Goal: Transaction & Acquisition: Book appointment/travel/reservation

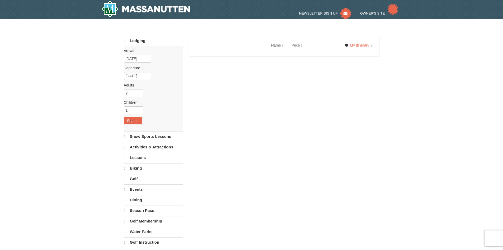
select select "10"
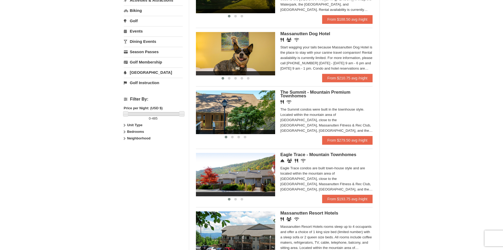
scroll to position [132, 0]
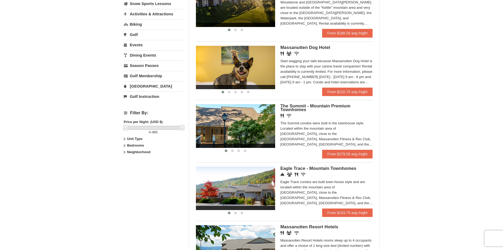
click at [359, 144] on div "The Summit condos were built in the townhouse style. Located within the mountai…" at bounding box center [326, 133] width 92 height 26
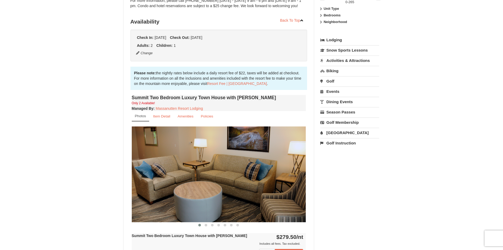
scroll to position [53, 0]
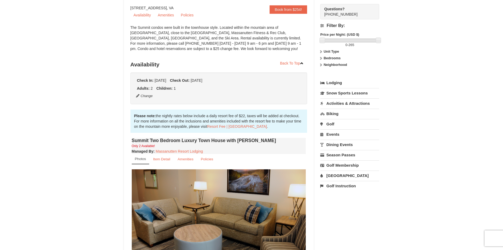
click at [340, 146] on link "Dining Events" at bounding box center [349, 144] width 59 height 10
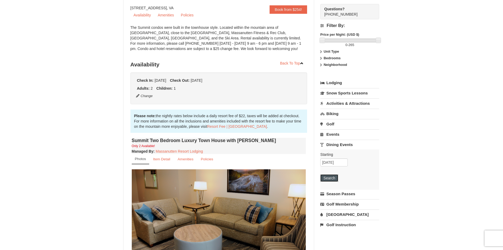
click at [331, 177] on button "Search" at bounding box center [329, 177] width 18 height 7
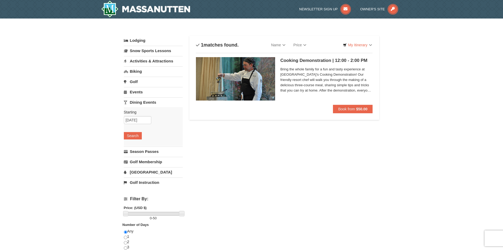
click at [135, 41] on link "Lodging" at bounding box center [153, 41] width 59 height 10
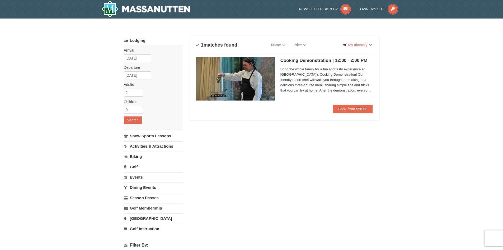
click at [293, 182] on div "Lodging Arrival Please format dates MM/DD/YYYY Please format dates MM/DD/YYYY 1…" at bounding box center [252, 192] width 256 height 313
click at [163, 147] on link "Activities & Attractions" at bounding box center [153, 146] width 59 height 10
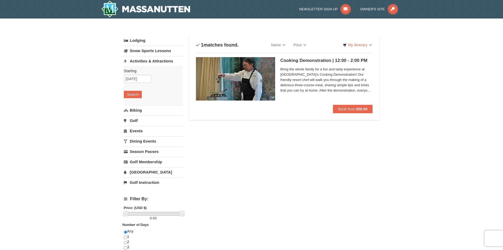
click at [139, 172] on link "Water Park" at bounding box center [153, 172] width 59 height 10
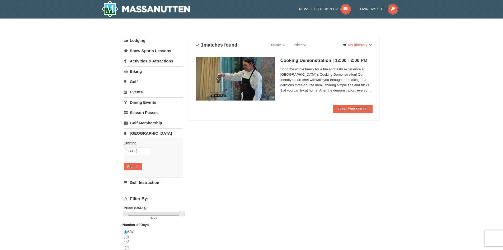
click at [144, 133] on link "[GEOGRAPHIC_DATA]" at bounding box center [153, 133] width 59 height 10
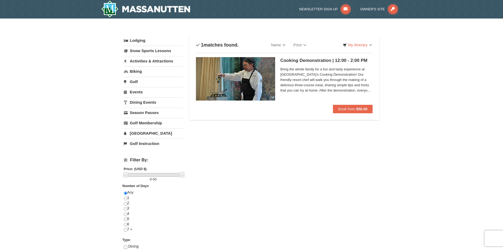
click at [142, 102] on link "Dining Events" at bounding box center [153, 102] width 59 height 10
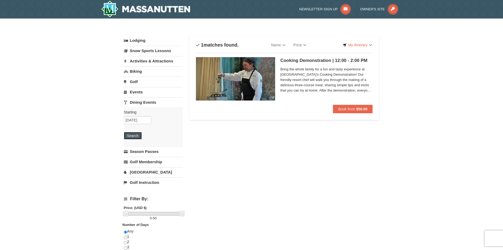
click at [134, 133] on button "Search" at bounding box center [133, 135] width 18 height 7
click at [140, 51] on link "Snow Sports Lessons" at bounding box center [153, 51] width 59 height 10
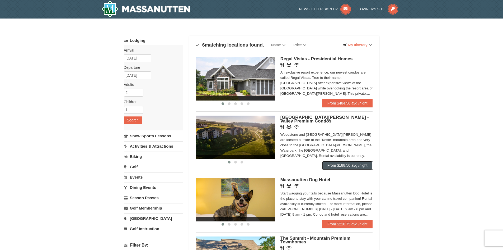
click at [355, 165] on link "From $188.50 avg /night" at bounding box center [347, 165] width 51 height 8
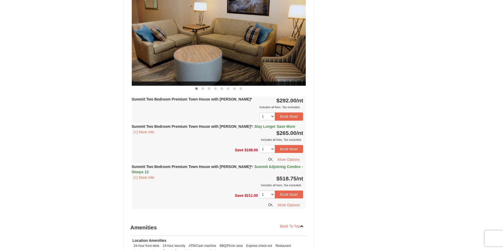
scroll to position [739, 0]
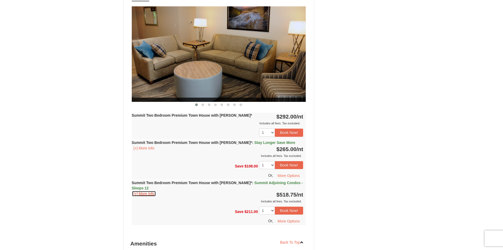
click at [143, 190] on button "[+] More Info" at bounding box center [144, 193] width 25 height 6
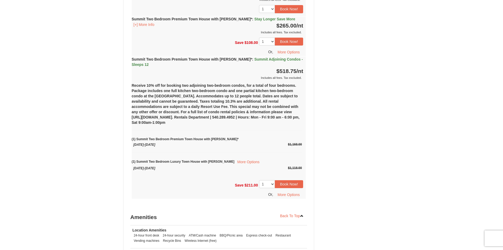
scroll to position [871, 0]
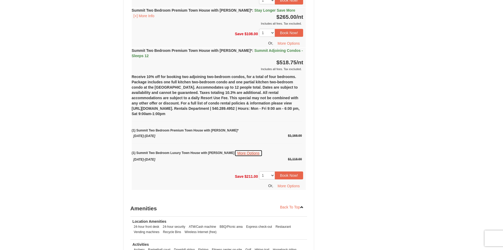
click at [239, 149] on button "More Options" at bounding box center [248, 152] width 28 height 7
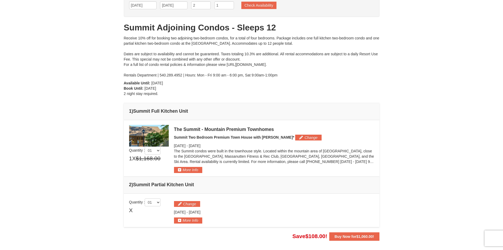
scroll to position [106, 0]
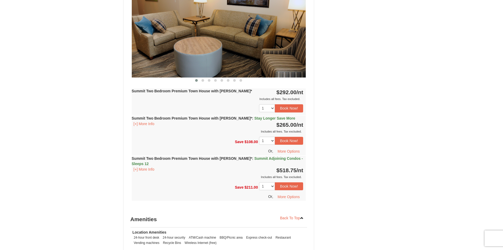
scroll to position [766, 0]
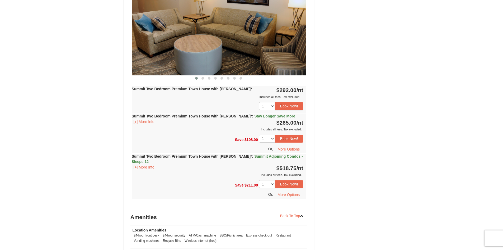
drag, startPoint x: 261, startPoint y: 53, endPoint x: 260, endPoint y: 56, distance: 3.4
click at [260, 56] on img at bounding box center [219, 27] width 174 height 95
click at [296, 32] on img at bounding box center [219, 27] width 174 height 95
drag, startPoint x: 276, startPoint y: 66, endPoint x: 263, endPoint y: 93, distance: 30.2
click at [264, 93] on div "Summit Two Bedroom Premium Town House with Jacuzzi* Only 1 Available! Managed B…" at bounding box center [218, 78] width 177 height 262
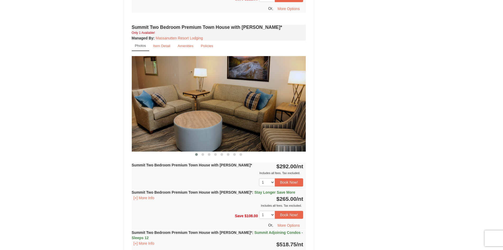
scroll to position [686, 0]
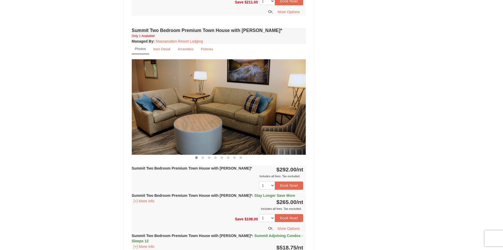
click at [167, 105] on img at bounding box center [219, 106] width 174 height 95
click at [162, 47] on small "Item Detail" at bounding box center [161, 49] width 17 height 4
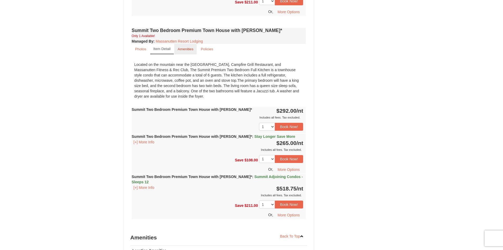
click at [177, 44] on link "Amenities" at bounding box center [185, 49] width 23 height 10
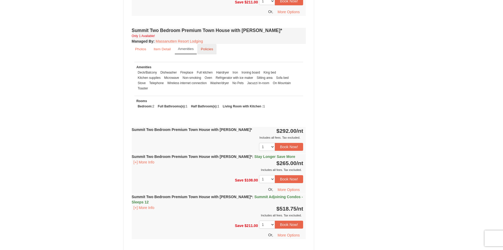
click at [204, 47] on small "Policies" at bounding box center [207, 49] width 12 height 4
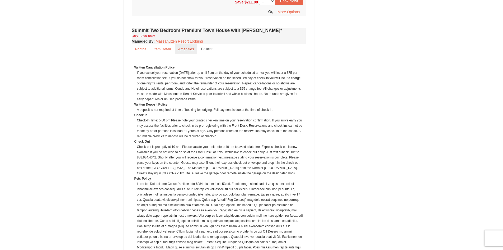
click at [183, 47] on small "Amenities" at bounding box center [186, 49] width 16 height 4
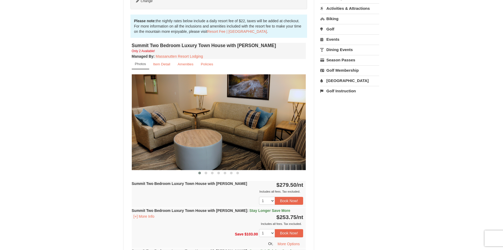
scroll to position [132, 0]
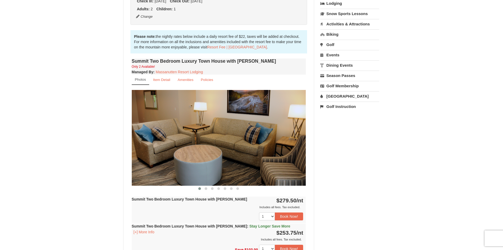
click at [278, 151] on img at bounding box center [219, 137] width 174 height 95
click at [300, 136] on img at bounding box center [219, 137] width 174 height 95
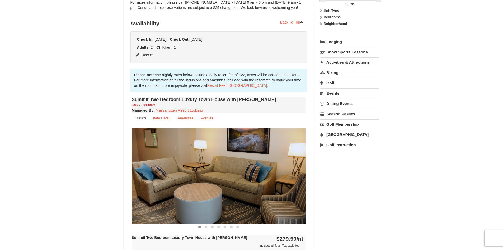
scroll to position [0, 0]
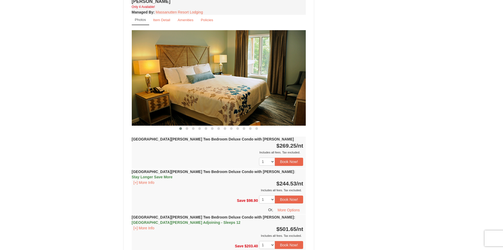
scroll to position [739, 0]
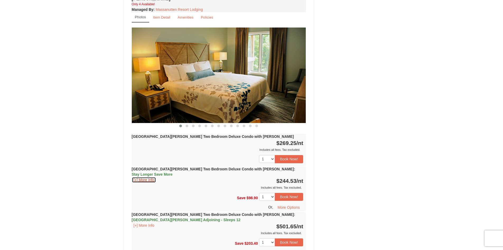
click at [145, 177] on button "[+] More Info" at bounding box center [144, 180] width 25 height 6
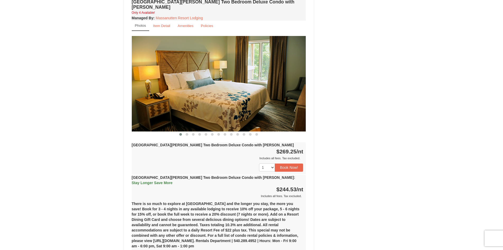
scroll to position [686, 0]
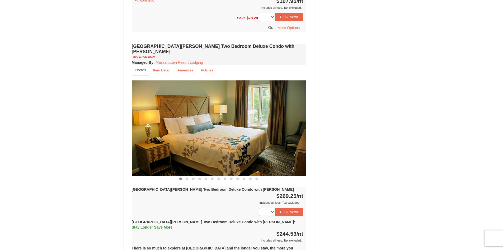
click at [301, 104] on img at bounding box center [219, 127] width 174 height 95
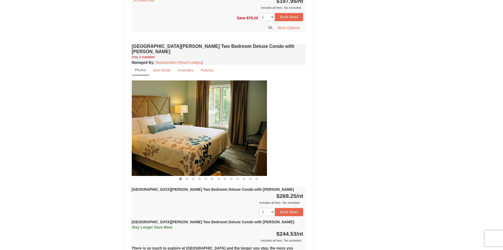
drag, startPoint x: 295, startPoint y: 105, endPoint x: 147, endPoint y: 111, distance: 148.0
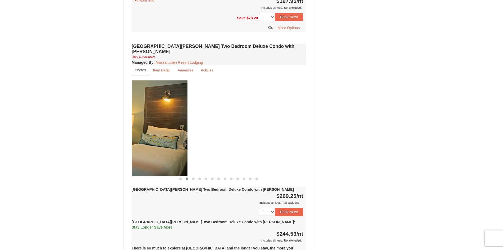
drag, startPoint x: 270, startPoint y: 120, endPoint x: 134, endPoint y: 119, distance: 136.5
click at [135, 119] on img at bounding box center [100, 127] width 174 height 95
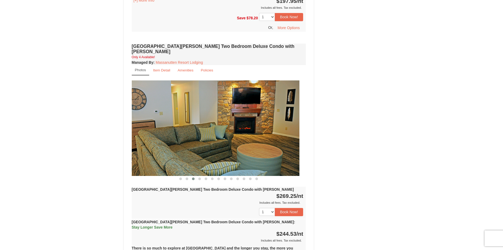
drag, startPoint x: 299, startPoint y: 121, endPoint x: 131, endPoint y: 121, distance: 167.1
click at [139, 121] on img at bounding box center [212, 127] width 174 height 95
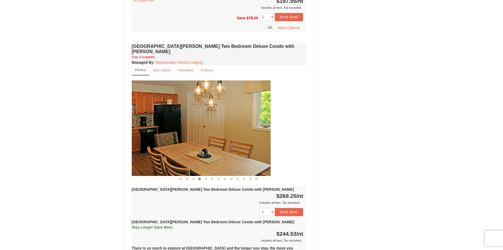
drag, startPoint x: 264, startPoint y: 120, endPoint x: 117, endPoint y: 126, distance: 146.9
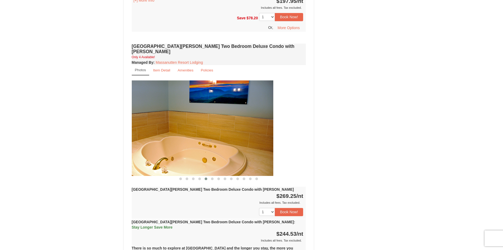
drag, startPoint x: 283, startPoint y: 123, endPoint x: 144, endPoint y: 126, distance: 139.5
click at [143, 127] on img at bounding box center [186, 127] width 174 height 95
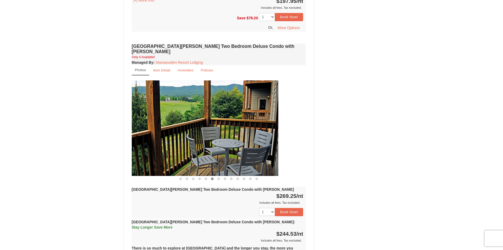
drag, startPoint x: 268, startPoint y: 128, endPoint x: 151, endPoint y: 126, distance: 117.8
click at [156, 126] on img at bounding box center [191, 127] width 174 height 95
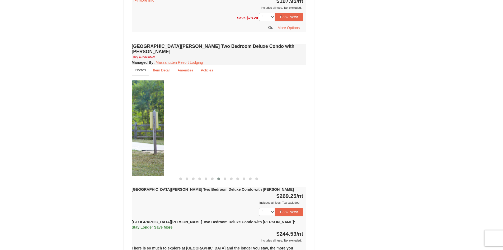
drag, startPoint x: 264, startPoint y: 124, endPoint x: 139, endPoint y: 125, distance: 125.4
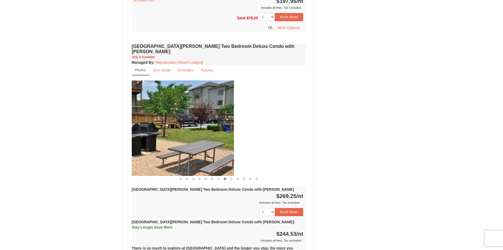
drag, startPoint x: 270, startPoint y: 122, endPoint x: 155, endPoint y: 120, distance: 114.9
click at [152, 121] on img at bounding box center [147, 127] width 174 height 95
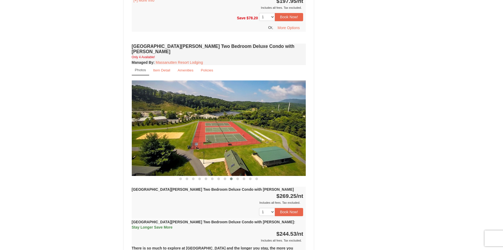
drag, startPoint x: 173, startPoint y: 112, endPoint x: 160, endPoint y: 112, distance: 13.5
click at [162, 112] on img at bounding box center [219, 127] width 174 height 95
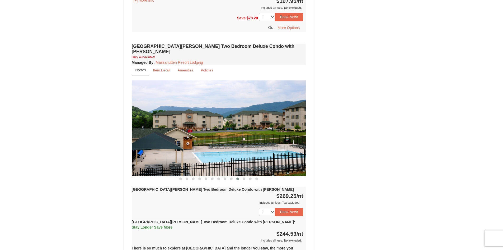
drag, startPoint x: 276, startPoint y: 117, endPoint x: 140, endPoint y: 114, distance: 135.2
click at [140, 114] on img at bounding box center [219, 127] width 174 height 95
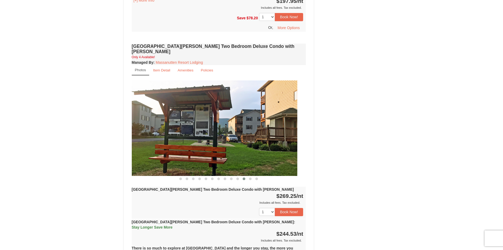
drag, startPoint x: 289, startPoint y: 121, endPoint x: 152, endPoint y: 117, distance: 136.3
click at [152, 117] on img at bounding box center [210, 127] width 174 height 95
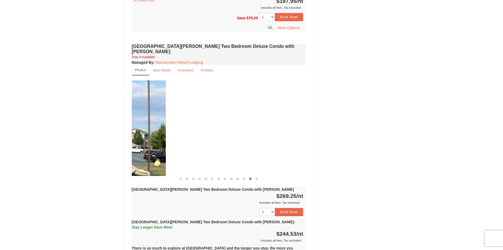
drag, startPoint x: 269, startPoint y: 122, endPoint x: 116, endPoint y: 113, distance: 152.3
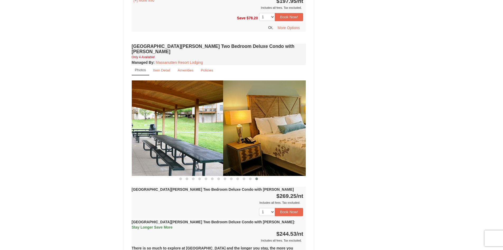
drag, startPoint x: 189, startPoint y: 119, endPoint x: 108, endPoint y: 119, distance: 80.8
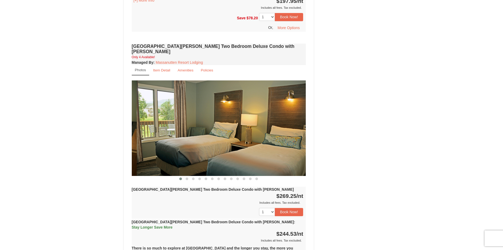
drag, startPoint x: 236, startPoint y: 121, endPoint x: 85, endPoint y: 122, distance: 151.0
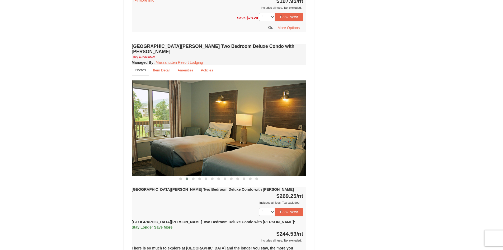
drag, startPoint x: 214, startPoint y: 124, endPoint x: 139, endPoint y: 124, distance: 74.5
click at [139, 124] on img at bounding box center [219, 127] width 174 height 95
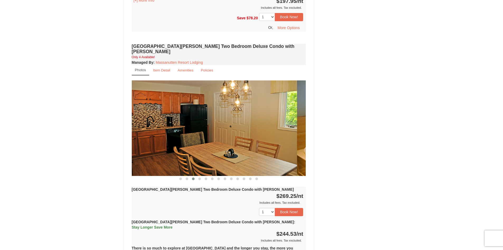
drag, startPoint x: 180, startPoint y: 134, endPoint x: 69, endPoint y: 128, distance: 111.0
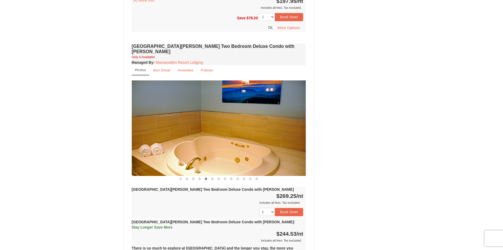
drag, startPoint x: 290, startPoint y: 130, endPoint x: 109, endPoint y: 117, distance: 181.3
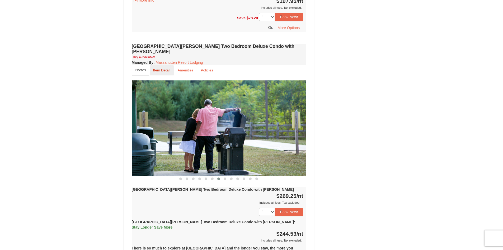
click at [159, 65] on link "Item Detail" at bounding box center [162, 70] width 24 height 10
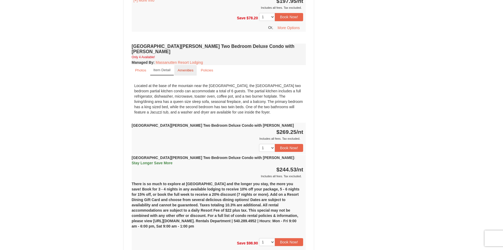
click at [181, 65] on link "Amenities" at bounding box center [185, 70] width 23 height 10
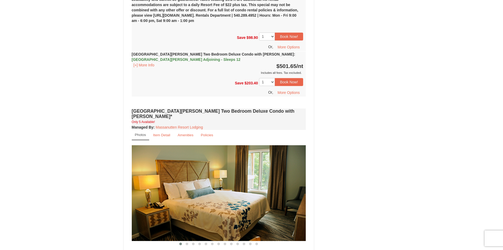
scroll to position [924, 0]
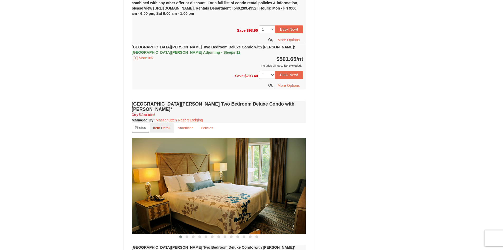
click at [160, 126] on small "Item Detail" at bounding box center [161, 128] width 17 height 4
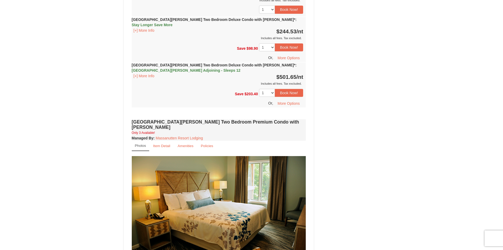
scroll to position [1135, 0]
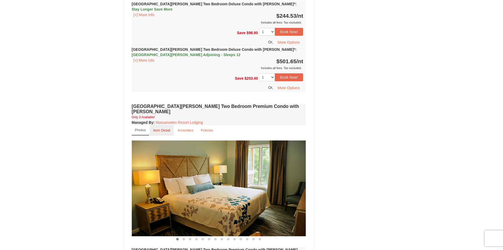
click at [154, 128] on small "Item Detail" at bounding box center [161, 130] width 17 height 4
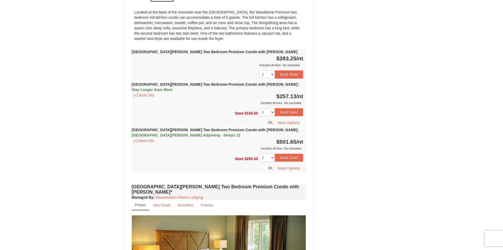
scroll to position [1294, 0]
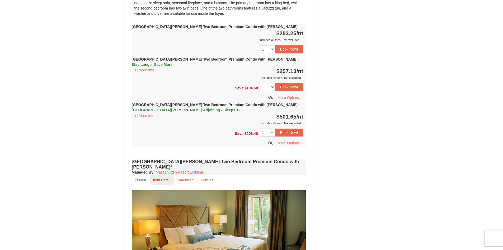
click at [163, 178] on small "Item Detail" at bounding box center [161, 180] width 17 height 4
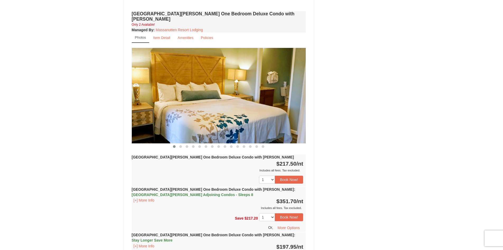
scroll to position [445, 0]
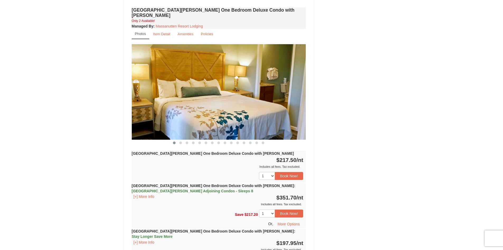
click at [253, 189] on span "[GEOGRAPHIC_DATA][PERSON_NAME] Adjoining Condos - Sleeps 8" at bounding box center [192, 191] width 121 height 4
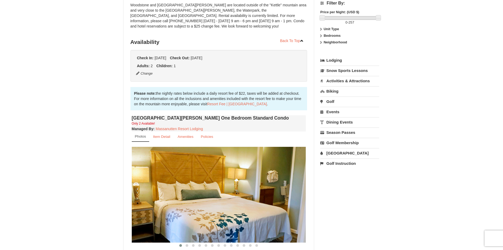
scroll to position [0, 0]
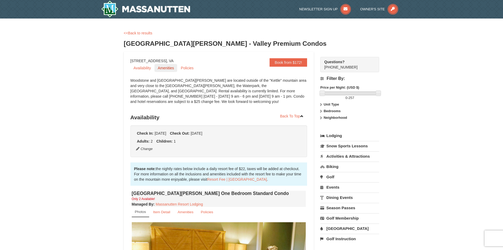
click at [170, 68] on link "Amenities" at bounding box center [165, 68] width 22 height 8
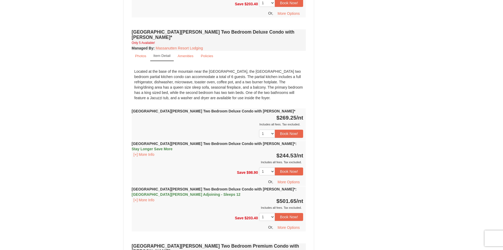
scroll to position [961, 0]
